Goal: Navigation & Orientation: Find specific page/section

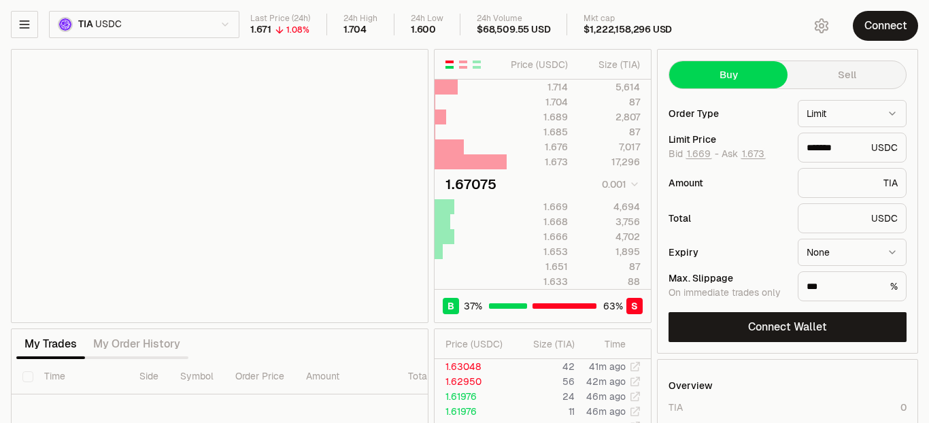
type input "*******"
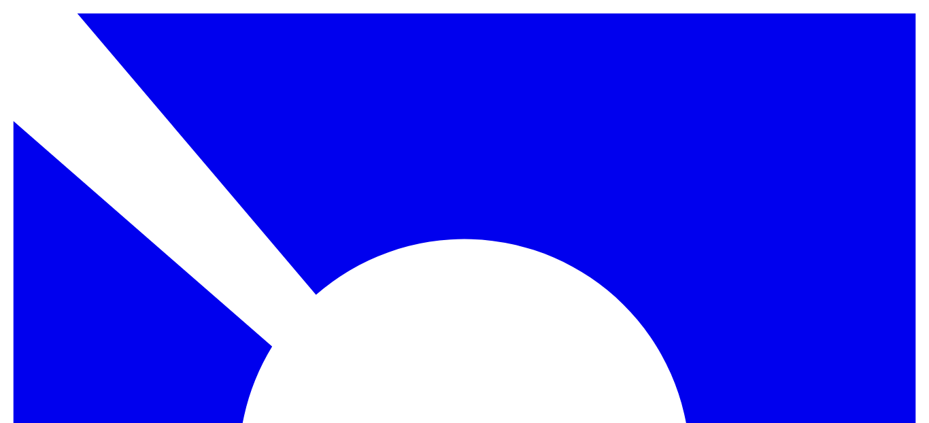
type input "********"
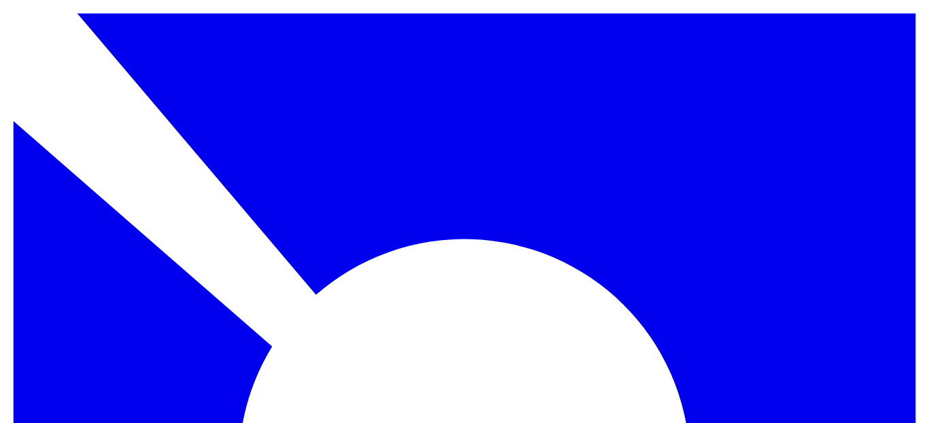
scroll to position [29, 0]
